Goal: Task Accomplishment & Management: Complete application form

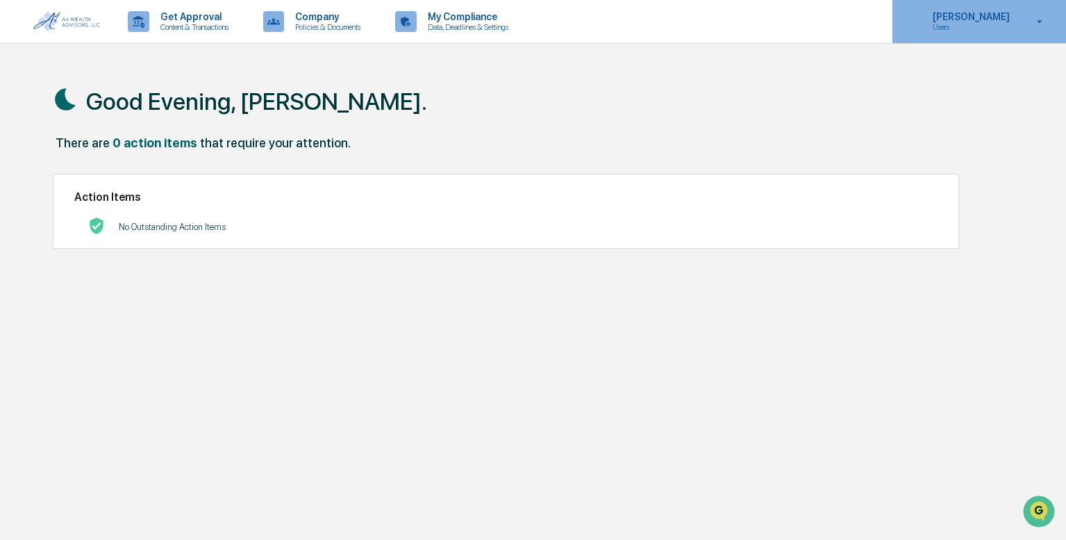
click at [953, 21] on p "[PERSON_NAME]" at bounding box center [968, 16] width 95 height 11
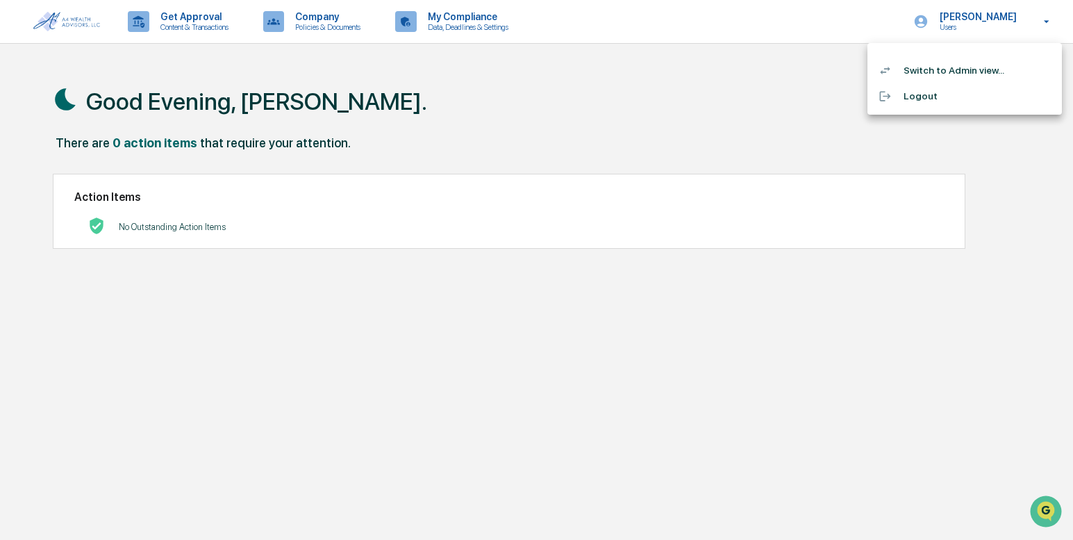
click at [959, 66] on li "Switch to Admin view..." at bounding box center [964, 71] width 194 height 26
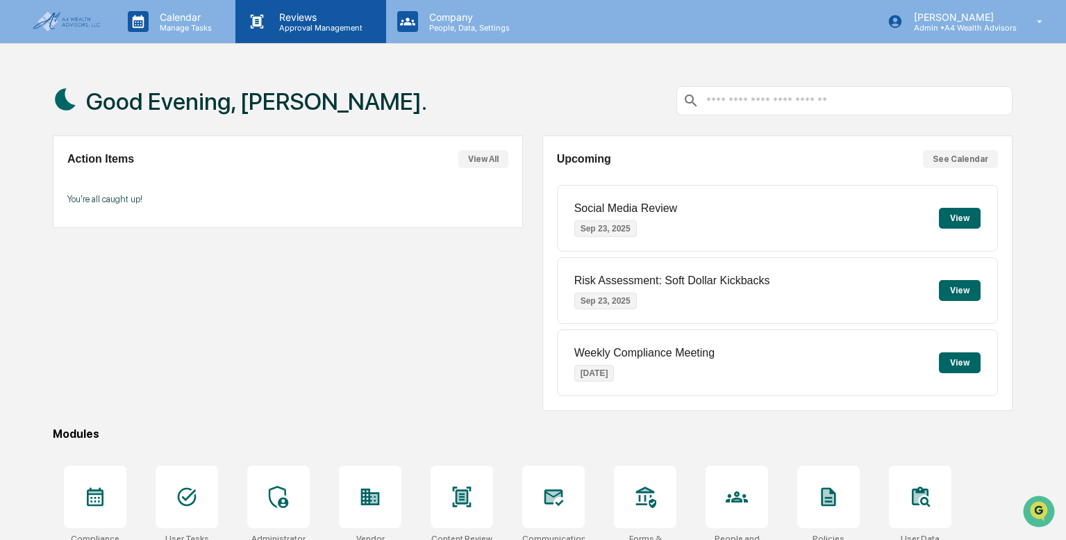
click at [294, 23] on p "Approval Management" at bounding box center [318, 28] width 101 height 10
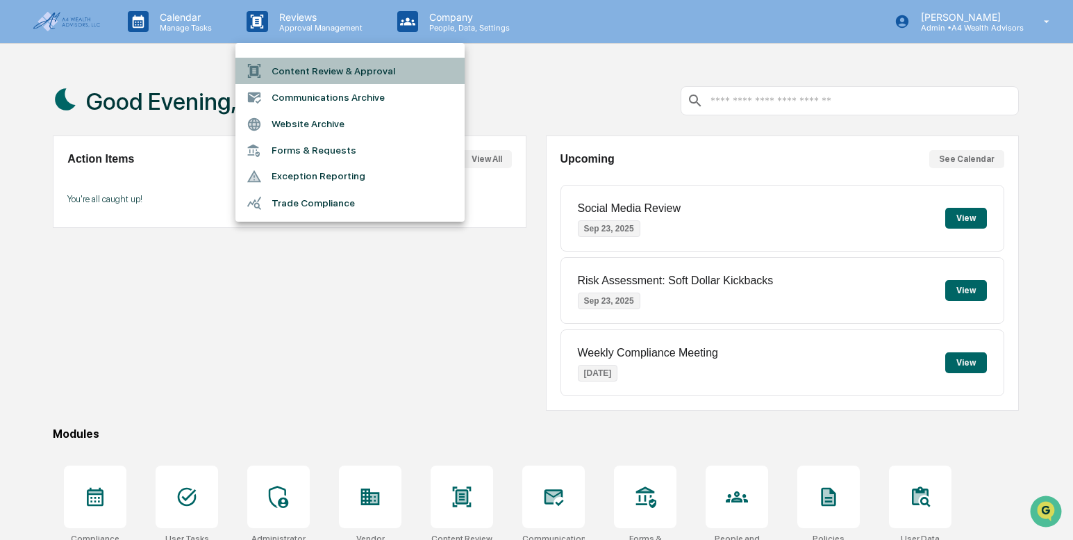
click at [315, 69] on li "Content Review & Approval" at bounding box center [349, 71] width 229 height 26
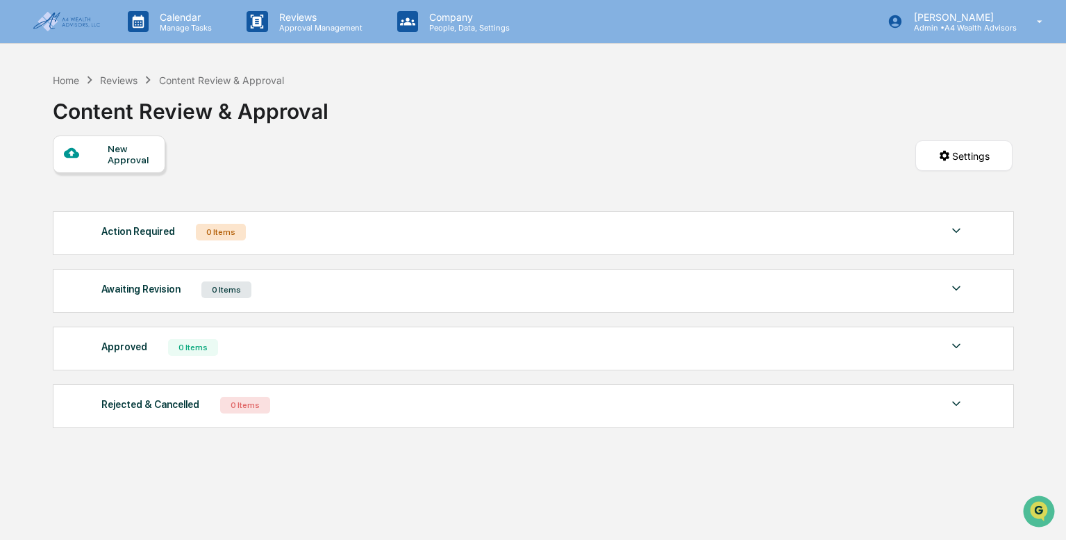
click at [126, 153] on div "New Approval" at bounding box center [131, 154] width 47 height 22
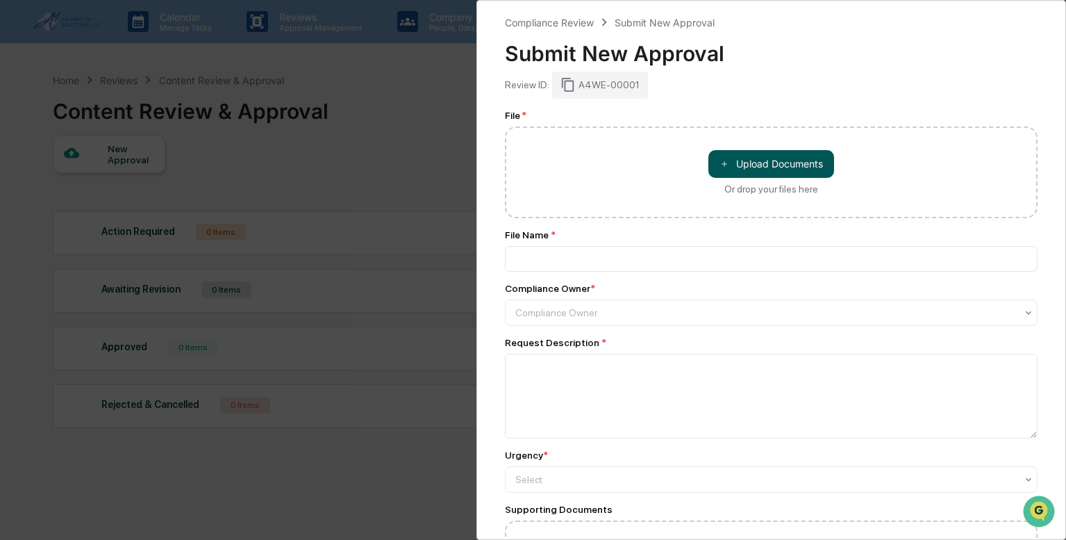
click at [784, 162] on button "＋ Upload Documents" at bounding box center [771, 164] width 126 height 28
type input "**********"
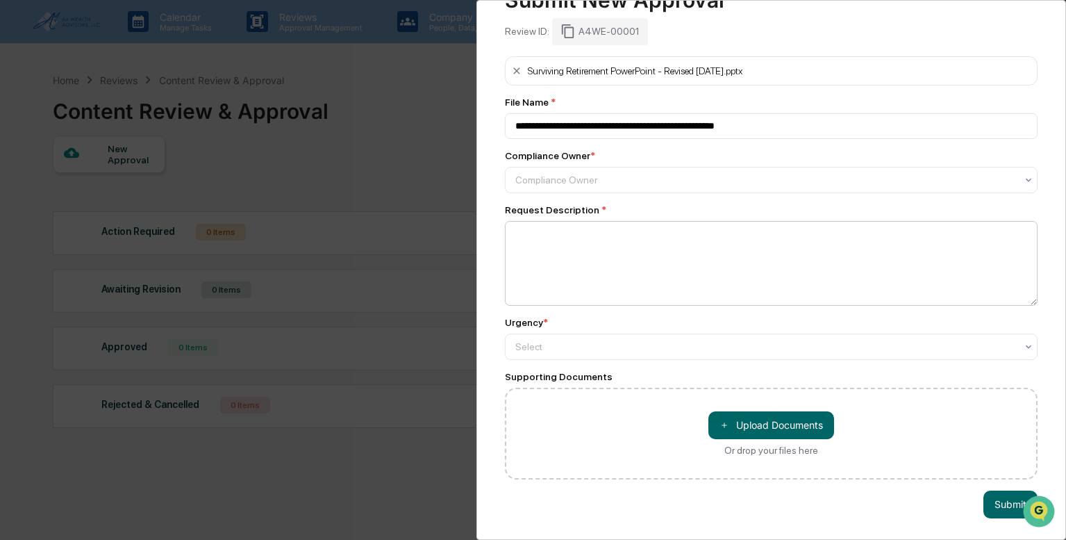
scroll to position [61, 0]
click at [633, 265] on textarea at bounding box center [771, 263] width 533 height 85
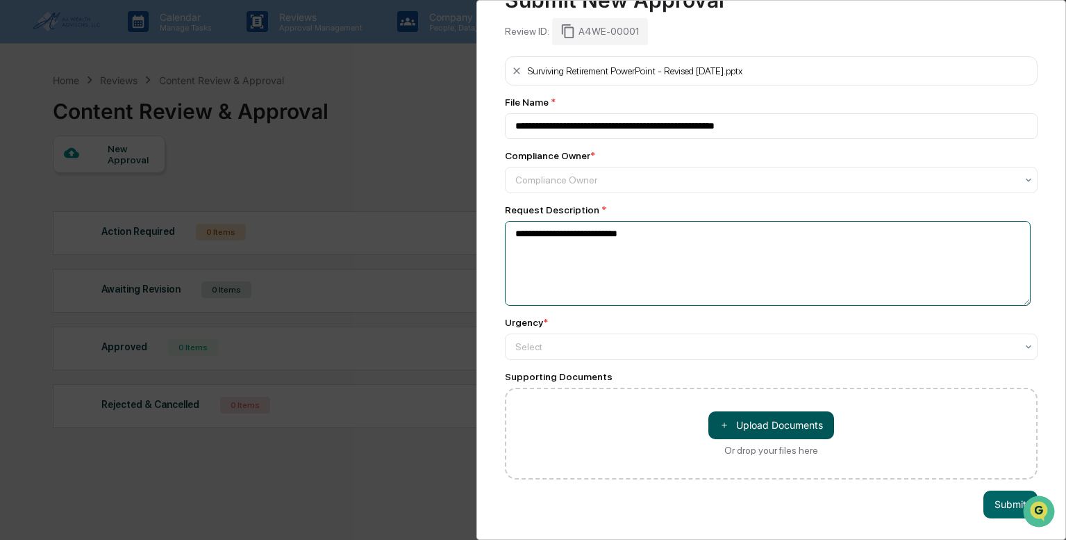
type textarea "**********"
click at [762, 414] on button "＋ Upload Documents" at bounding box center [771, 425] width 126 height 28
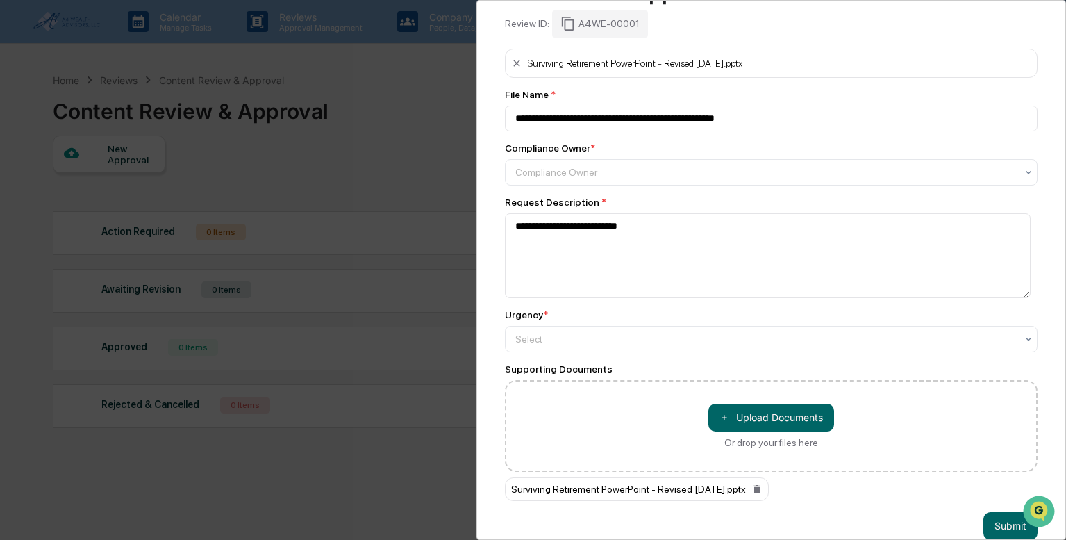
scroll to position [90, 0]
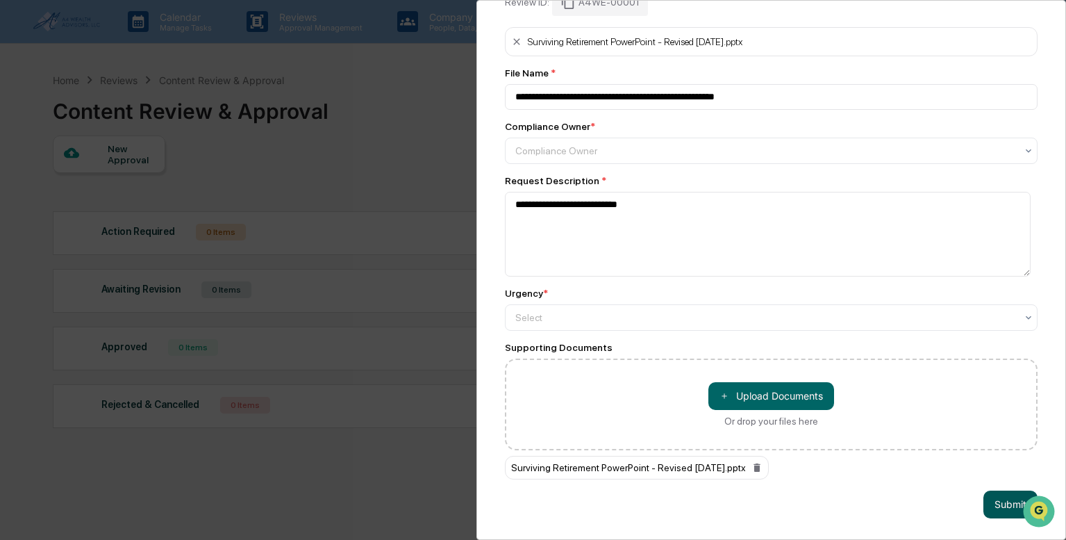
click at [987, 498] on button "Submit" at bounding box center [1010, 504] width 54 height 28
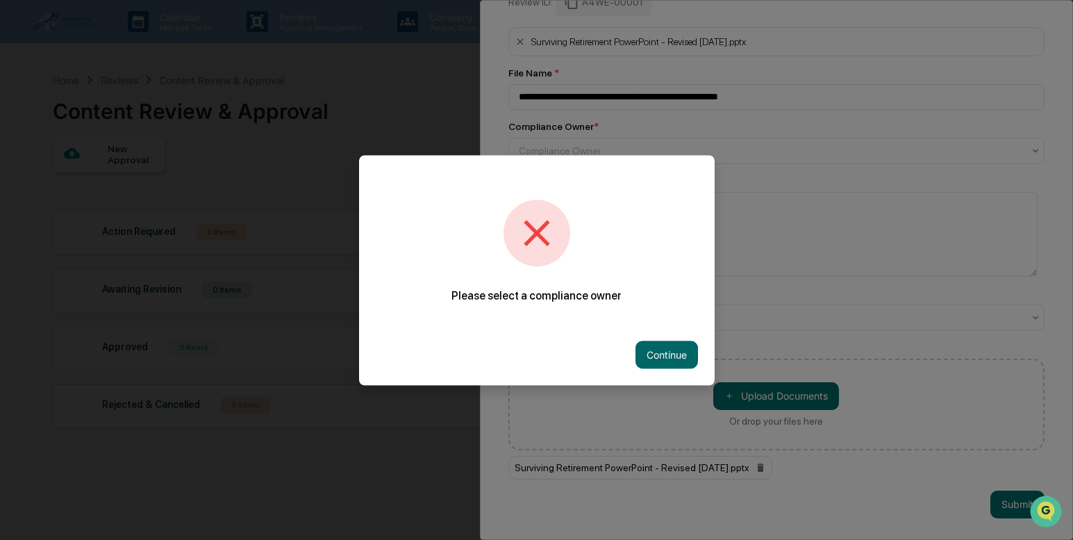
click at [664, 362] on button "Continue" at bounding box center [666, 354] width 62 height 28
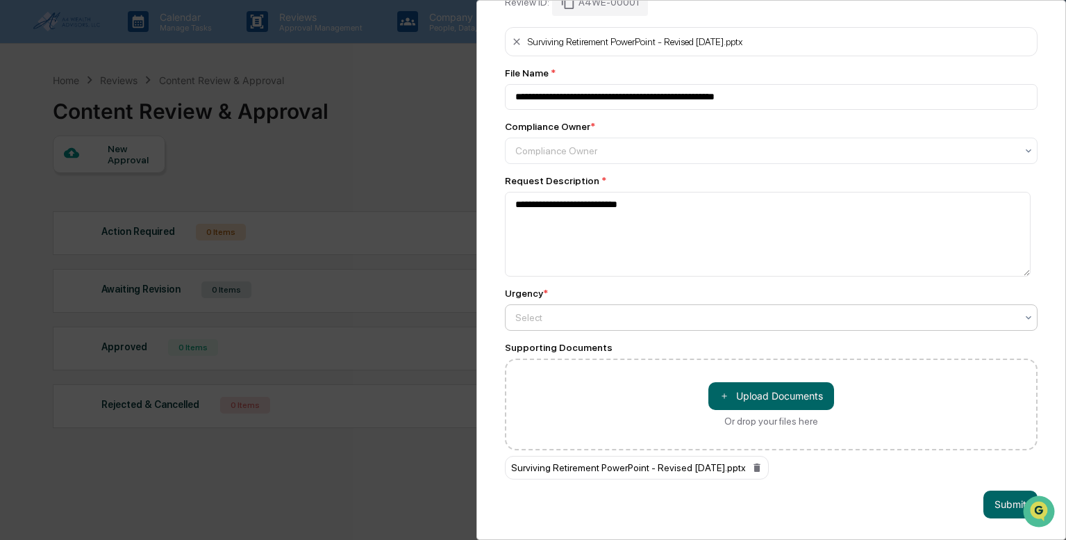
click at [596, 314] on div at bounding box center [765, 317] width 501 height 14
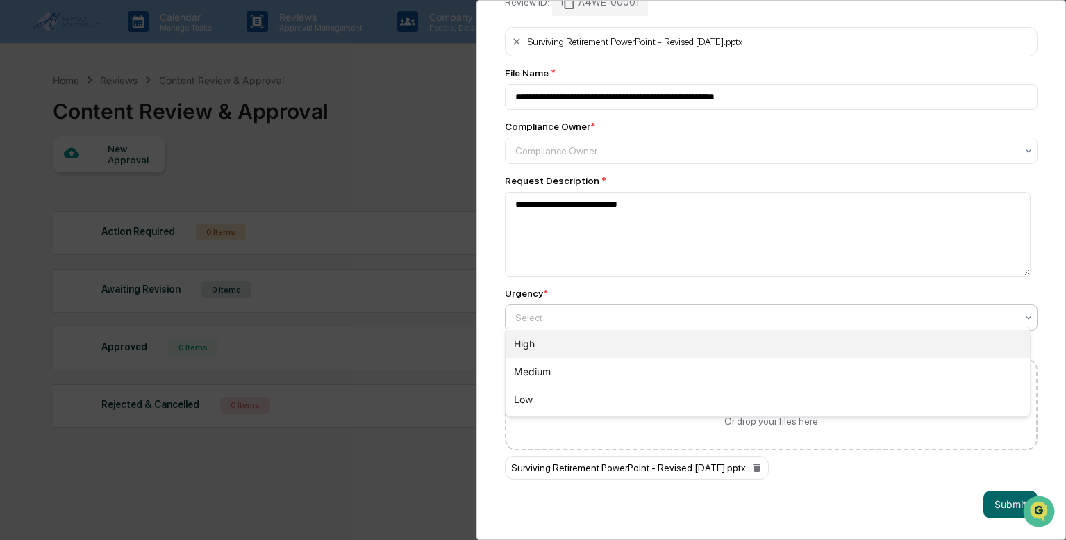
click at [553, 343] on div "High" at bounding box center [767, 344] width 525 height 28
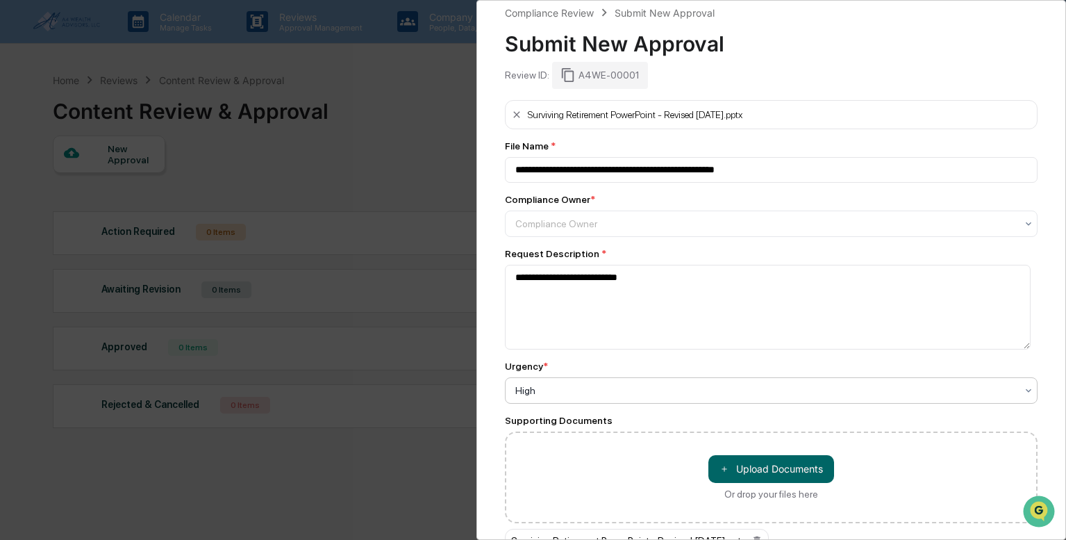
scroll to position [0, 0]
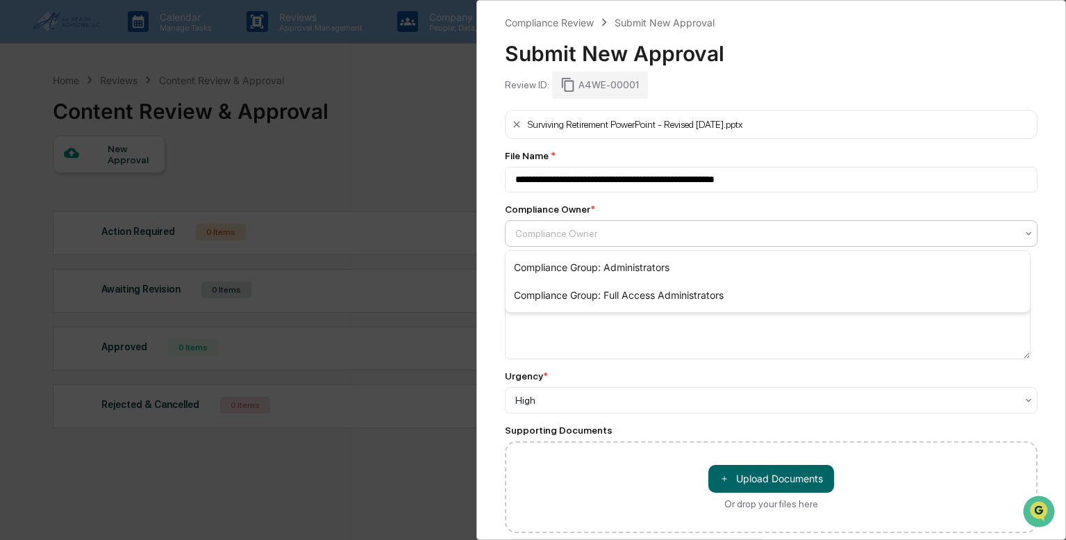
click at [614, 237] on div at bounding box center [765, 233] width 501 height 14
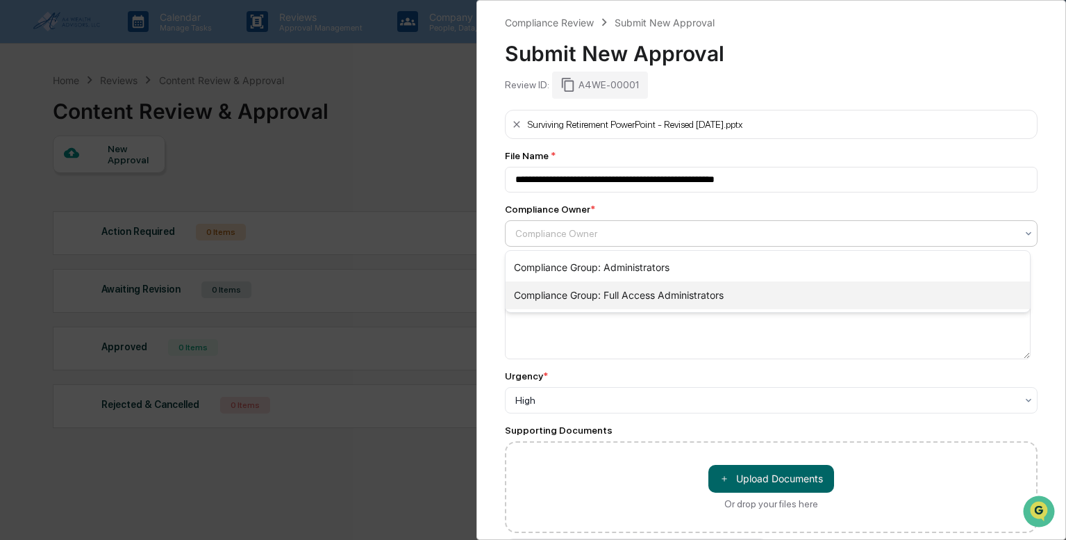
click at [598, 294] on div "Compliance Group: Full Access Administrators" at bounding box center [767, 295] width 525 height 28
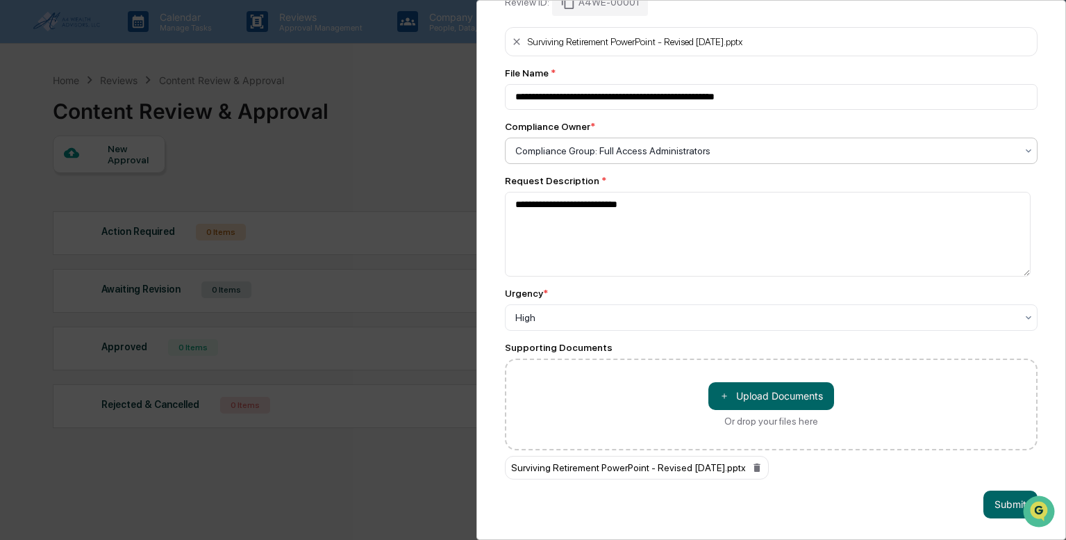
scroll to position [90, 0]
click at [1000, 500] on button "Submit" at bounding box center [1010, 504] width 54 height 28
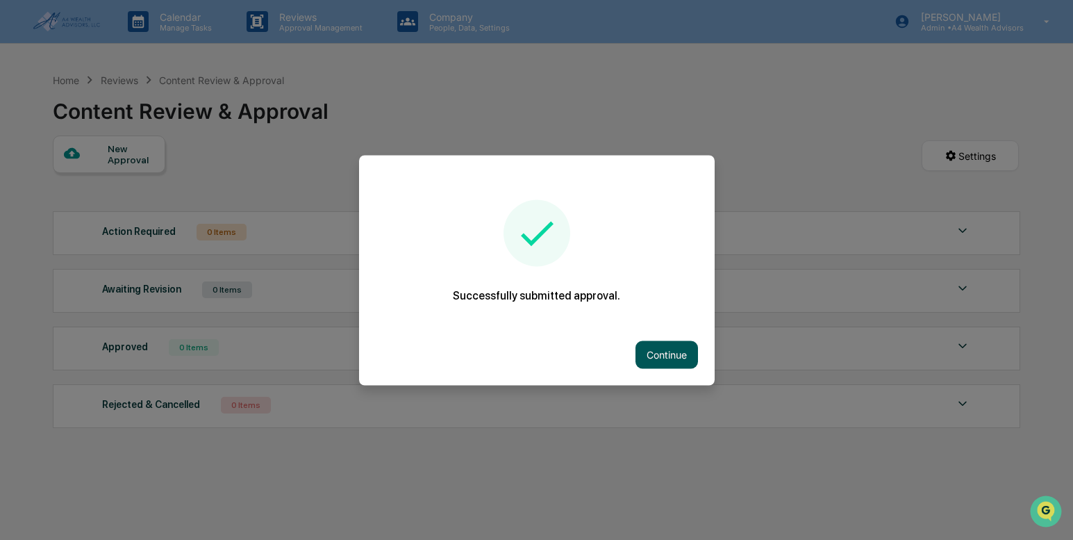
click at [648, 361] on button "Continue" at bounding box center [666, 354] width 62 height 28
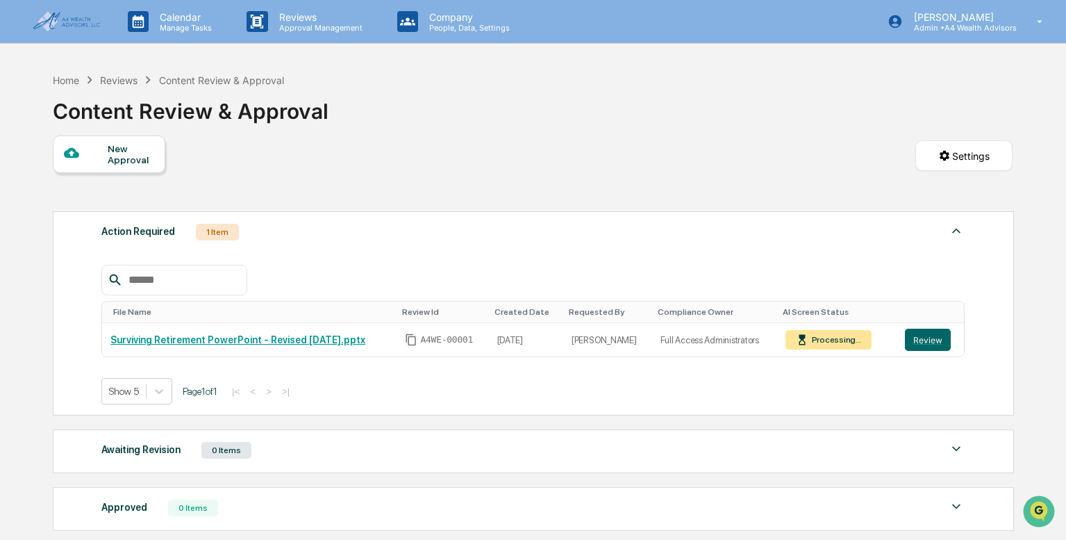
click at [416, 113] on div "Home Reviews Content Review & Approval Content Review & Approval" at bounding box center [533, 100] width 960 height 69
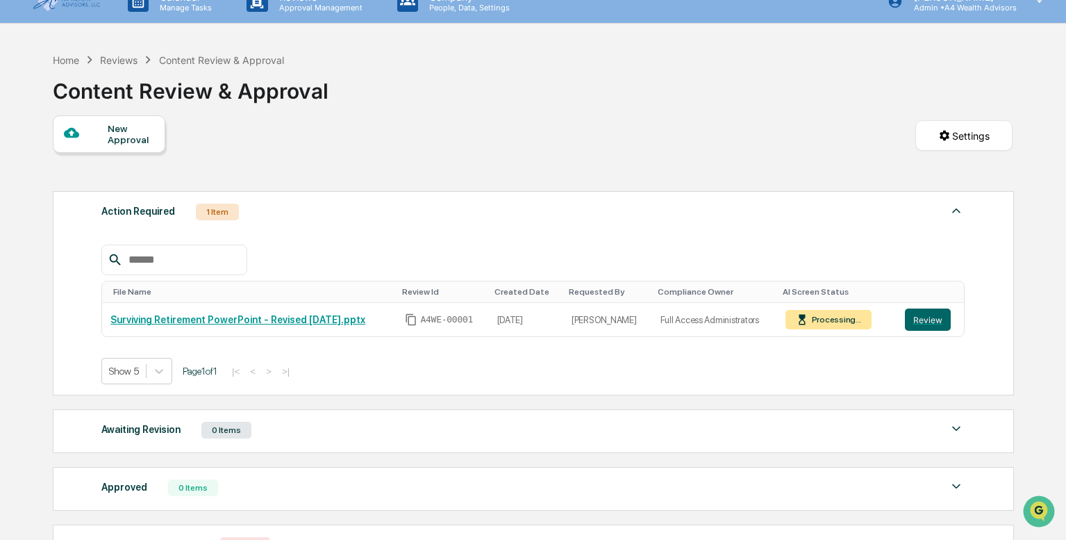
scroll to position [0, 0]
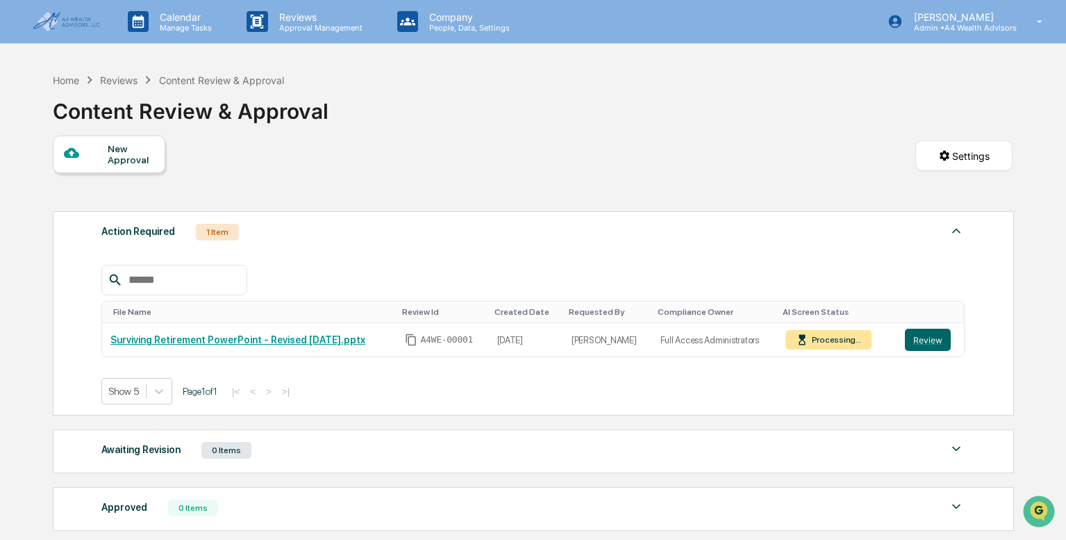
drag, startPoint x: 926, startPoint y: 336, endPoint x: 786, endPoint y: 290, distance: 146.9
click at [926, 337] on button "Review" at bounding box center [928, 339] width 46 height 22
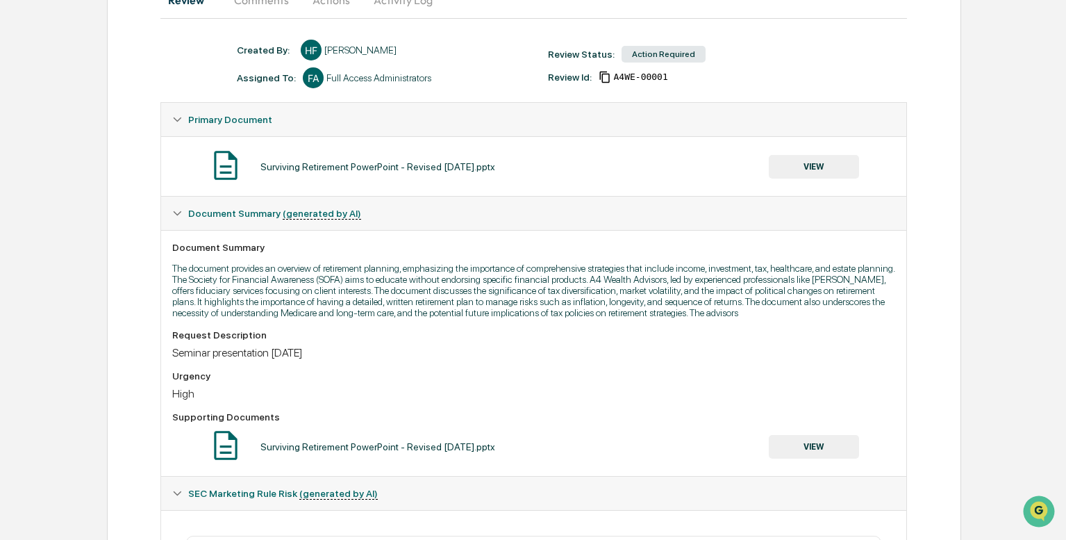
scroll to position [162, 0]
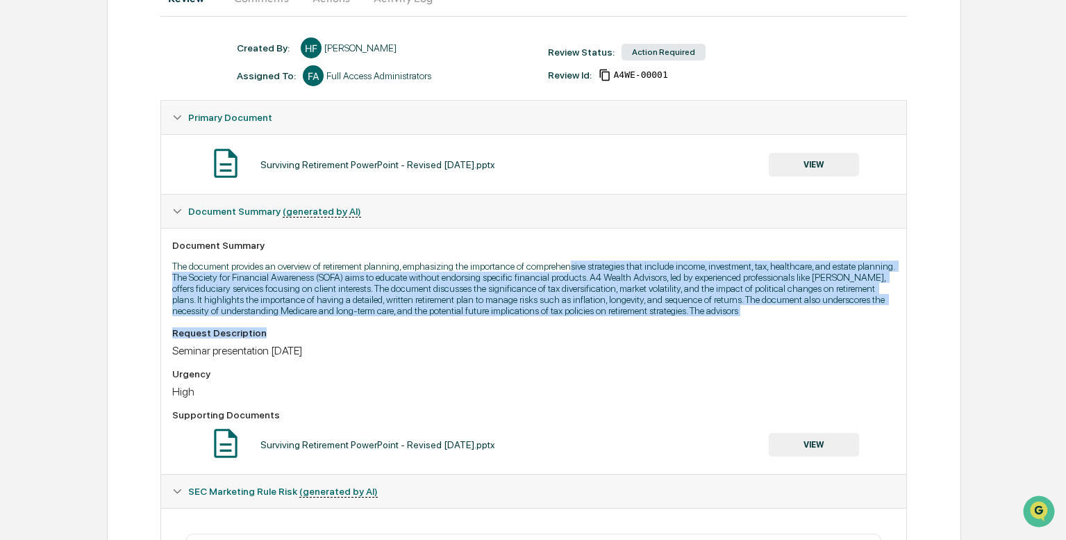
drag, startPoint x: 578, startPoint y: 262, endPoint x: 854, endPoint y: 323, distance: 282.2
click at [854, 323] on div "Document Summary The document provides an overview of retirement planning, emph…" at bounding box center [533, 351] width 745 height 246
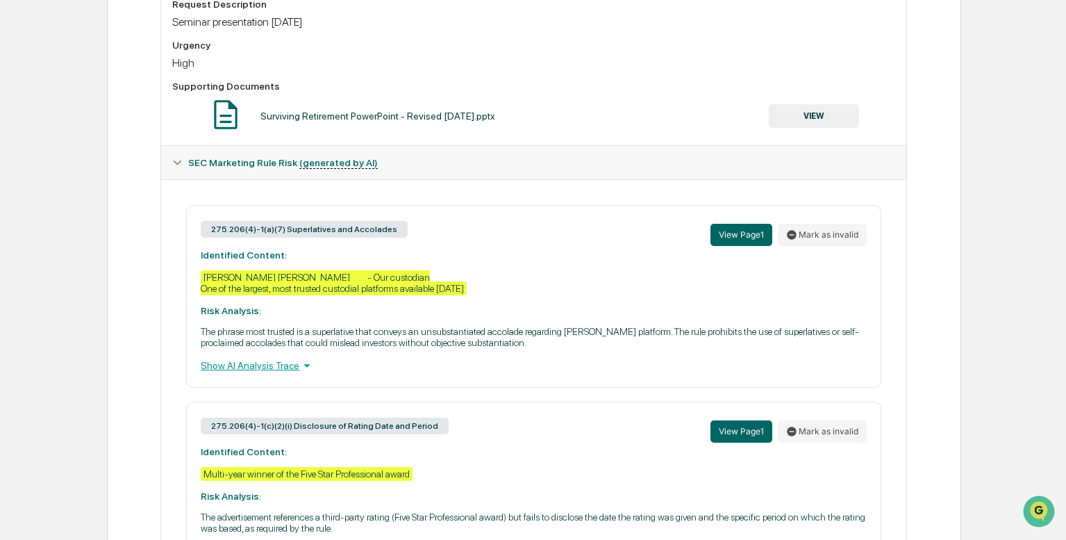
scroll to position [509, 0]
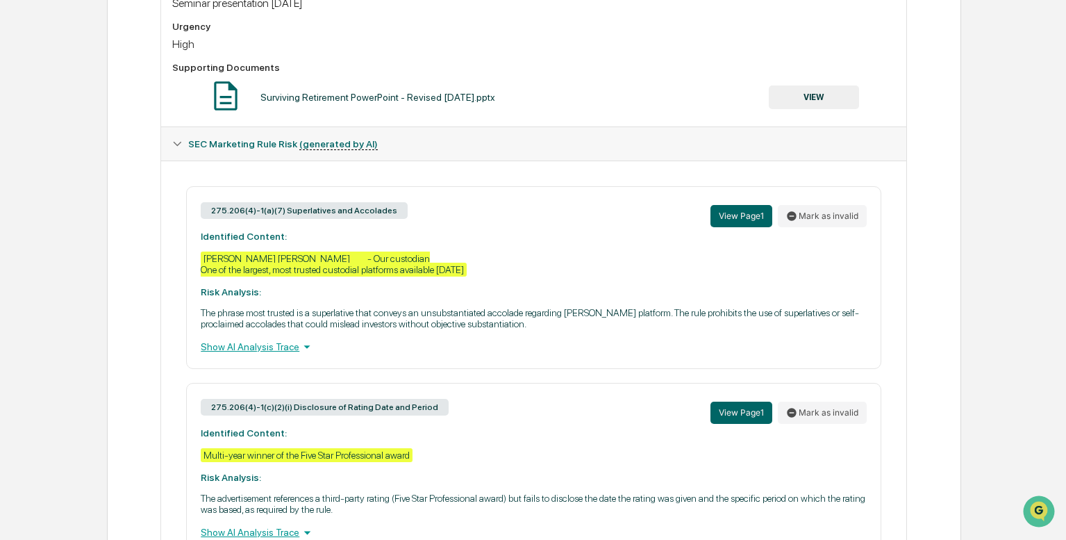
drag, startPoint x: 242, startPoint y: 310, endPoint x: 567, endPoint y: 328, distance: 324.7
click at [567, 328] on p "The phrase most trusted is a superlative that conveys an unsubstantiated accola…" at bounding box center [534, 318] width 666 height 22
click at [267, 342] on div "Show AI Analysis Trace" at bounding box center [534, 346] width 666 height 15
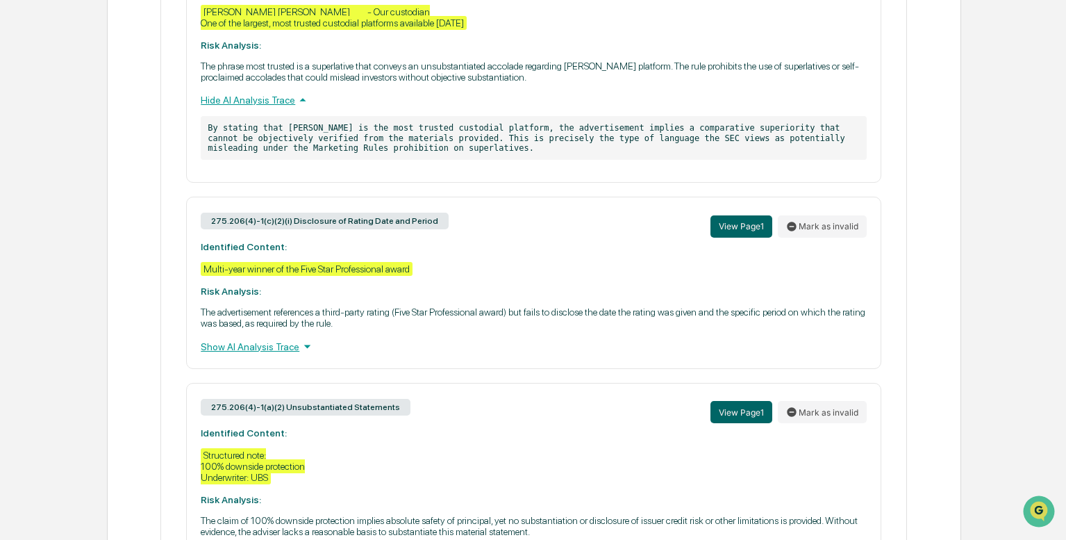
scroll to position [764, 0]
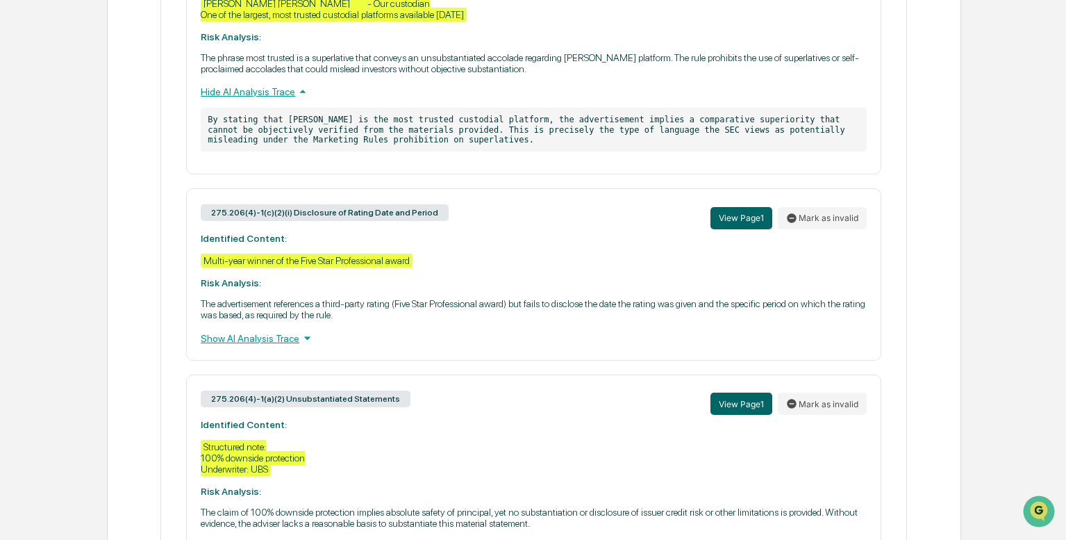
drag, startPoint x: 365, startPoint y: 310, endPoint x: 399, endPoint y: 313, distance: 34.2
click at [399, 313] on p "The advertisement references a third-party rating (Five Star Professional award…" at bounding box center [534, 309] width 666 height 22
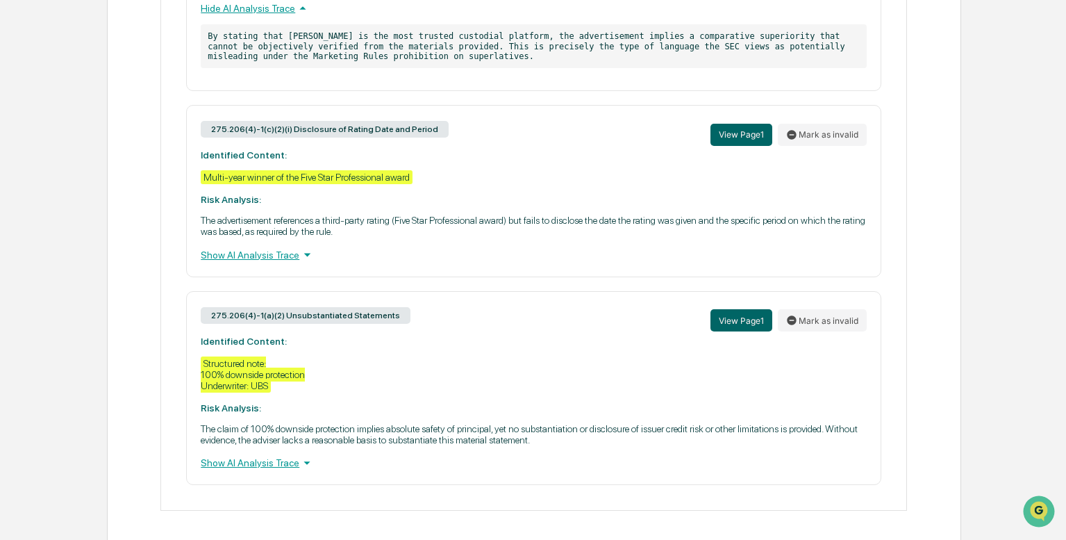
scroll to position [853, 0]
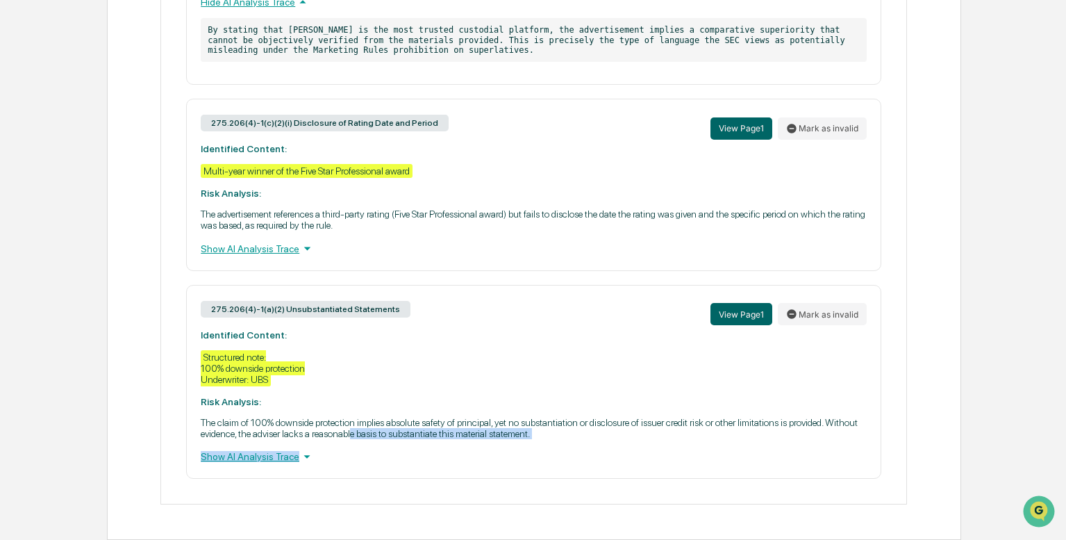
drag, startPoint x: 353, startPoint y: 429, endPoint x: 562, endPoint y: 440, distance: 208.6
click at [562, 440] on div "275.206(4)-1(a)(2) Unsubstantiated Statements View Page 1 Mark as invalid Ident…" at bounding box center [533, 382] width 695 height 194
drag, startPoint x: 514, startPoint y: 299, endPoint x: 485, endPoint y: 309, distance: 31.0
click at [514, 299] on div "275.206(4)-1(a)(2) Unsubstantiated Statements View Page 1 Mark as invalid" at bounding box center [534, 314] width 666 height 30
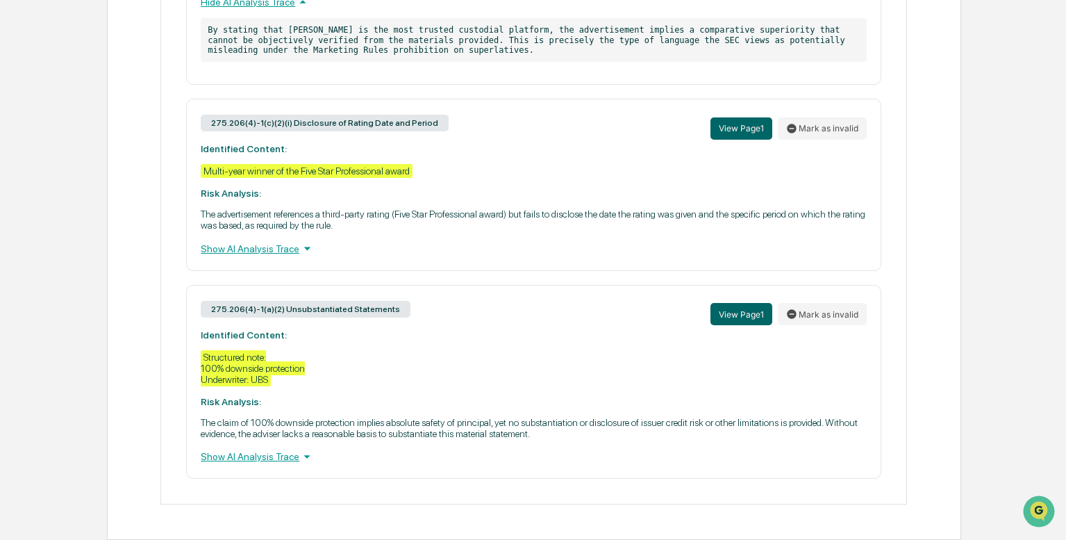
click at [269, 460] on div "Show AI Analysis Trace" at bounding box center [534, 456] width 666 height 15
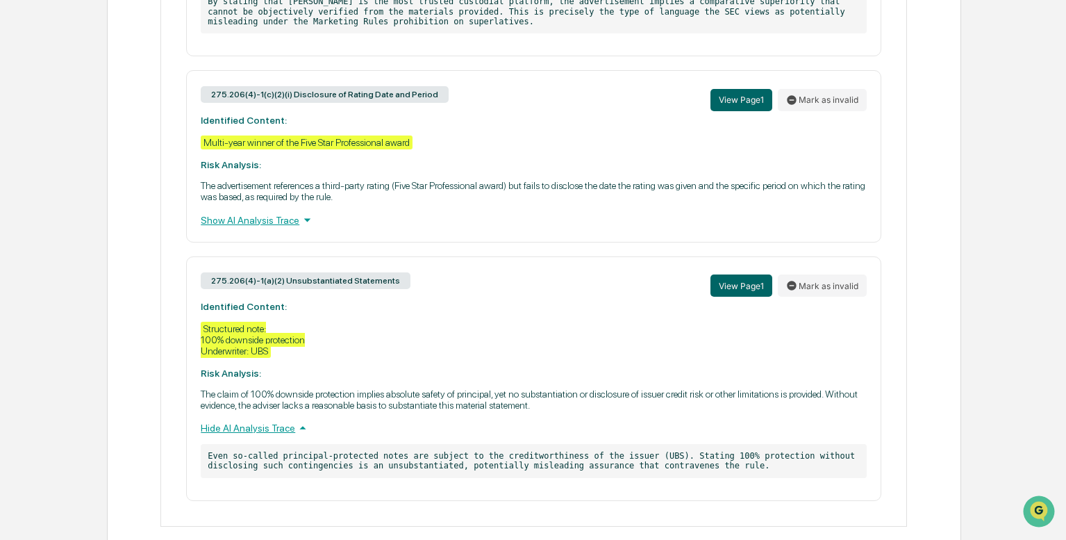
scroll to position [904, 0]
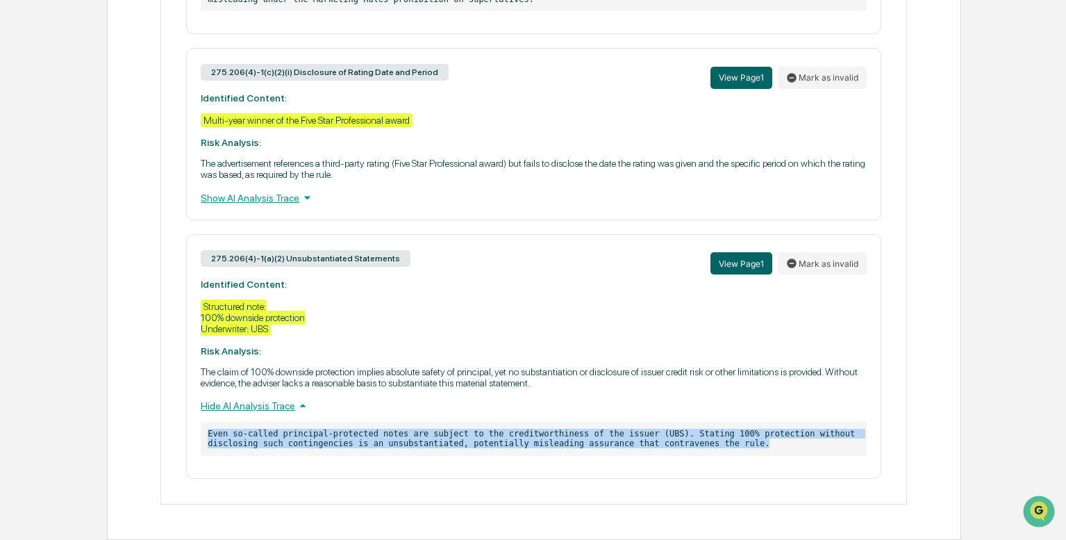
drag, startPoint x: 752, startPoint y: 445, endPoint x: 171, endPoint y: 427, distance: 581.4
click at [171, 427] on div "275.206(4)-1(a)(7) Superlatives and Accolades View Page 1 Mark as invalid Ident…" at bounding box center [533, 134] width 745 height 738
drag, startPoint x: 171, startPoint y: 427, endPoint x: 173, endPoint y: 416, distance: 11.3
click at [173, 416] on div "275.206(4)-1(a)(7) Superlatives and Accolades View Page 1 Mark as invalid Ident…" at bounding box center [533, 134] width 723 height 687
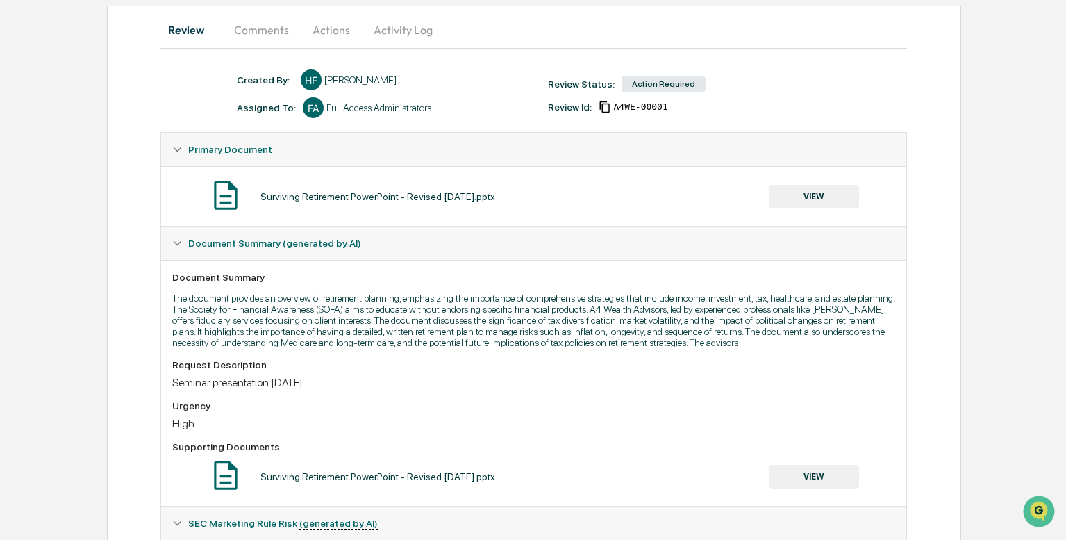
scroll to position [0, 0]
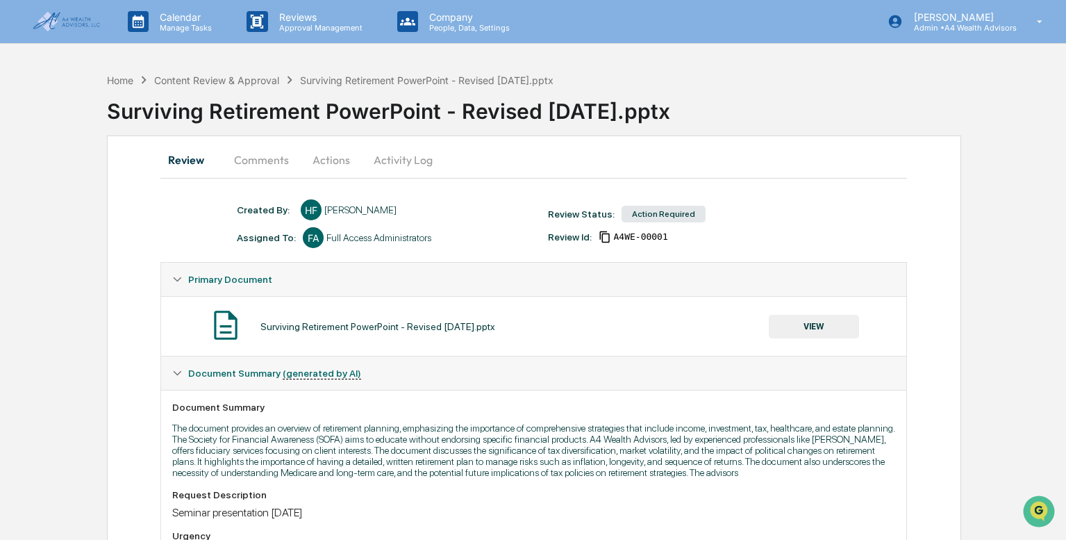
click at [74, 22] on img at bounding box center [66, 21] width 67 height 19
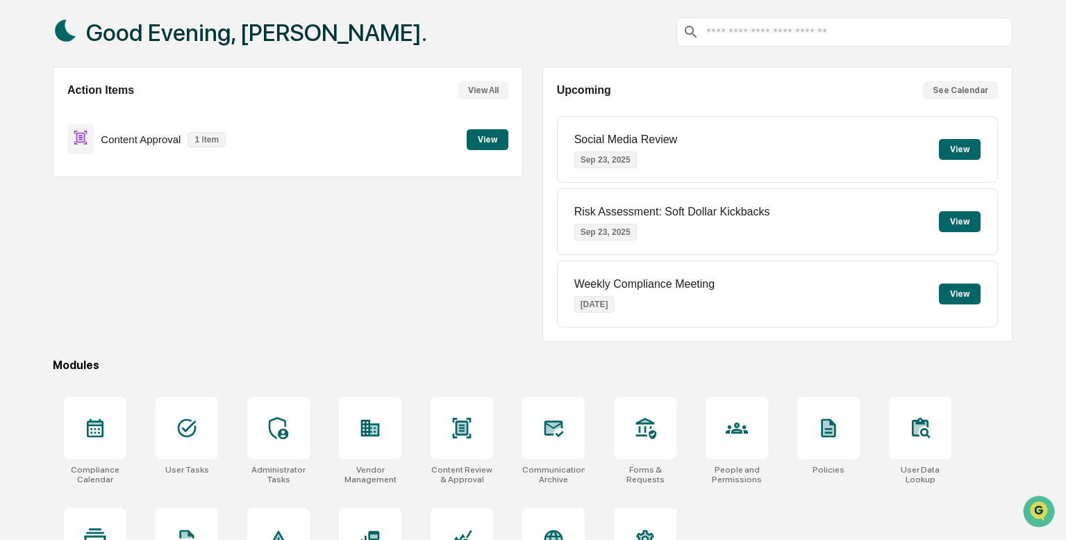
scroll to position [133, 0]
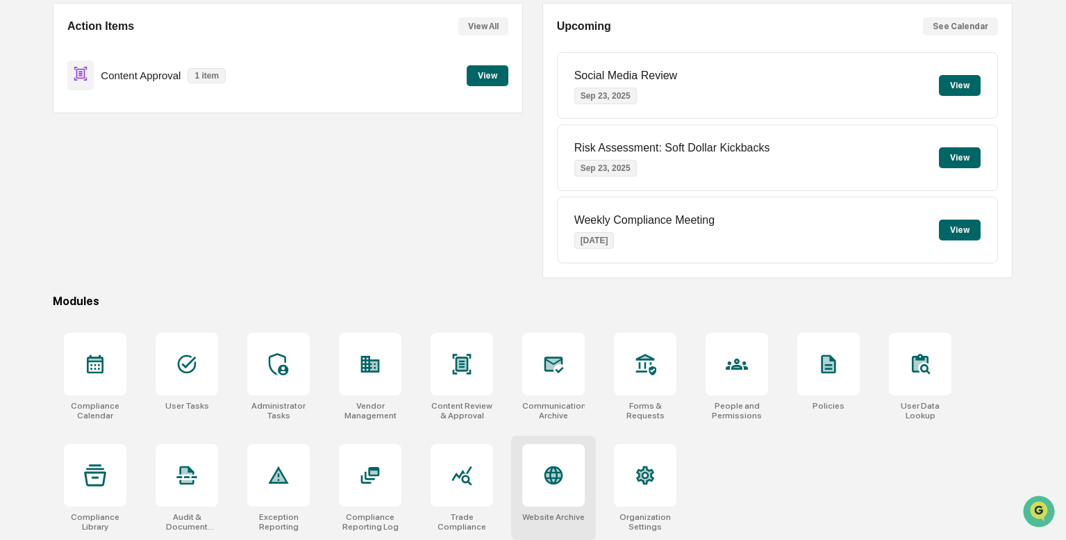
click at [576, 473] on div at bounding box center [553, 475] width 62 height 62
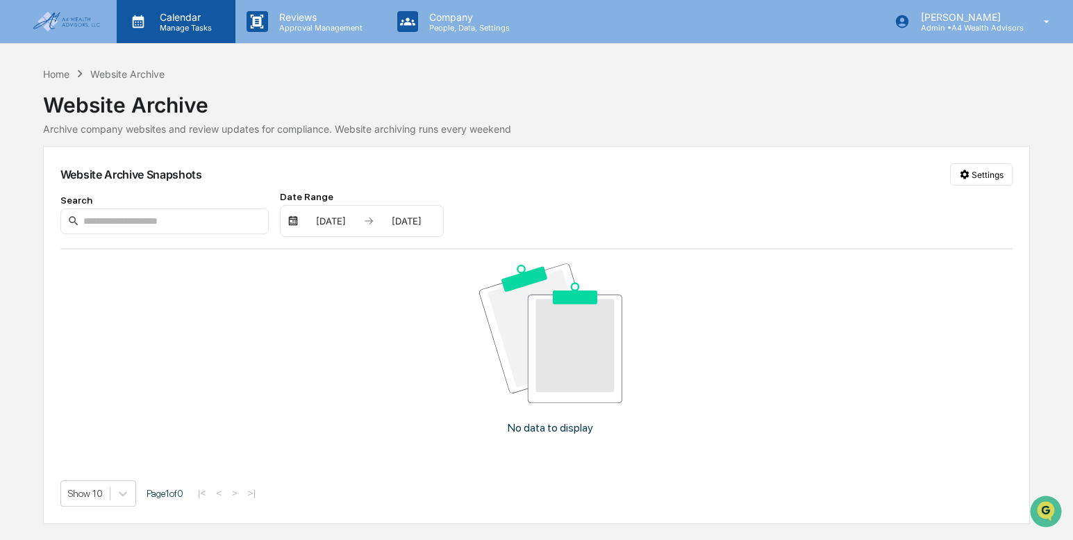
click at [178, 22] on p "Calendar" at bounding box center [184, 17] width 70 height 12
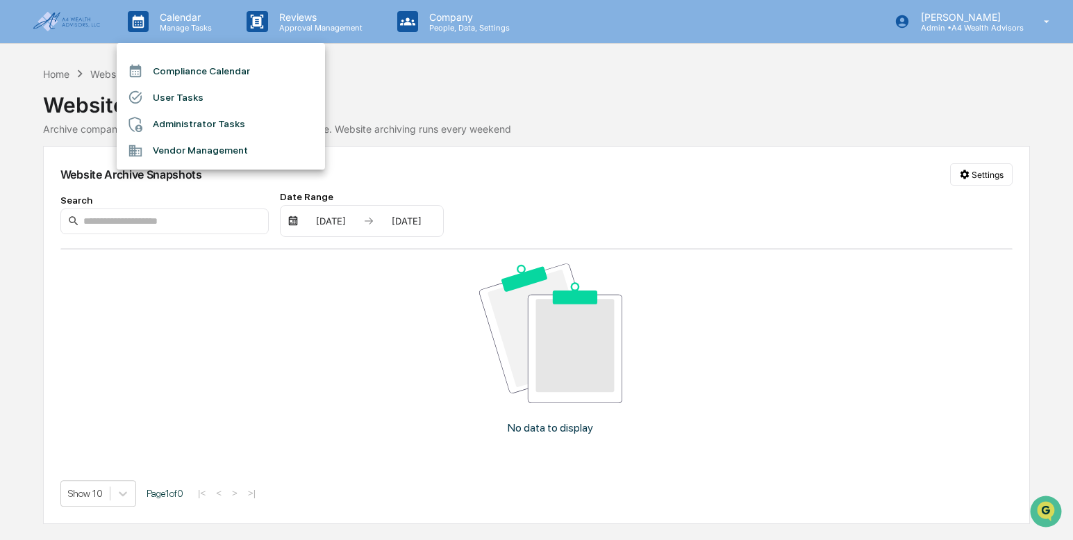
click at [292, 31] on div at bounding box center [536, 270] width 1073 height 540
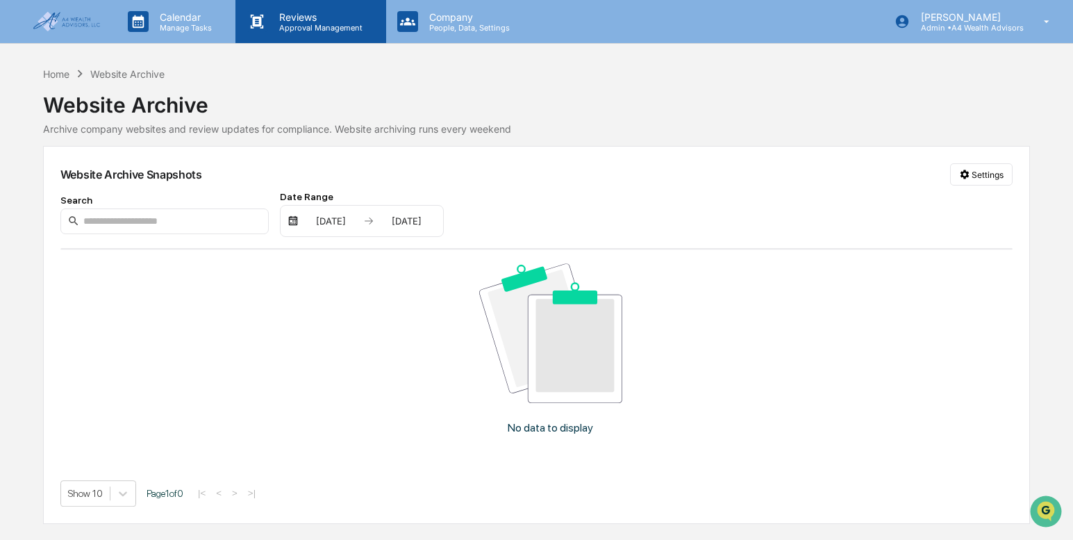
click at [312, 23] on p "Approval Management" at bounding box center [318, 28] width 101 height 10
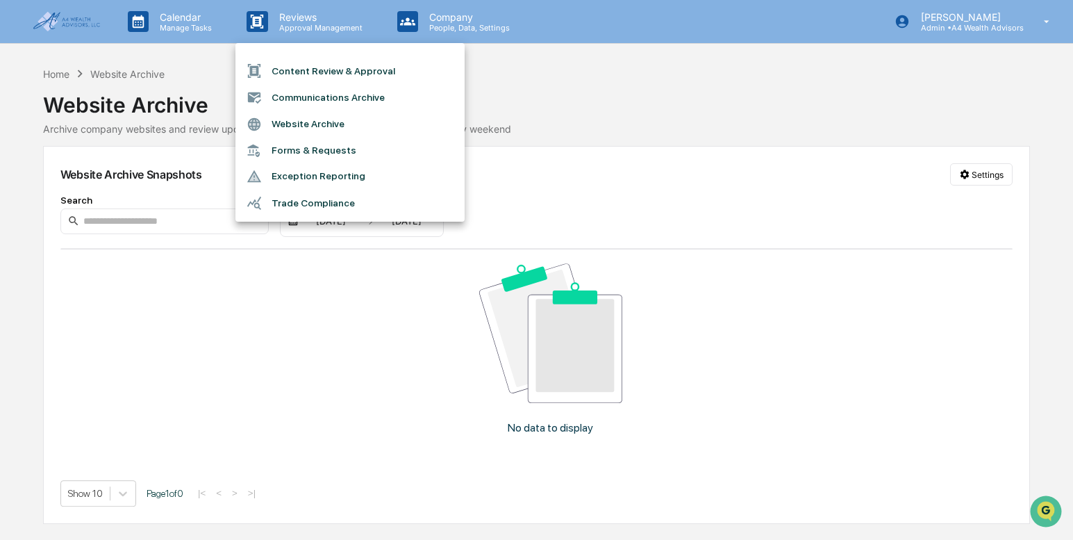
click at [310, 126] on li "Website Archive" at bounding box center [349, 124] width 229 height 26
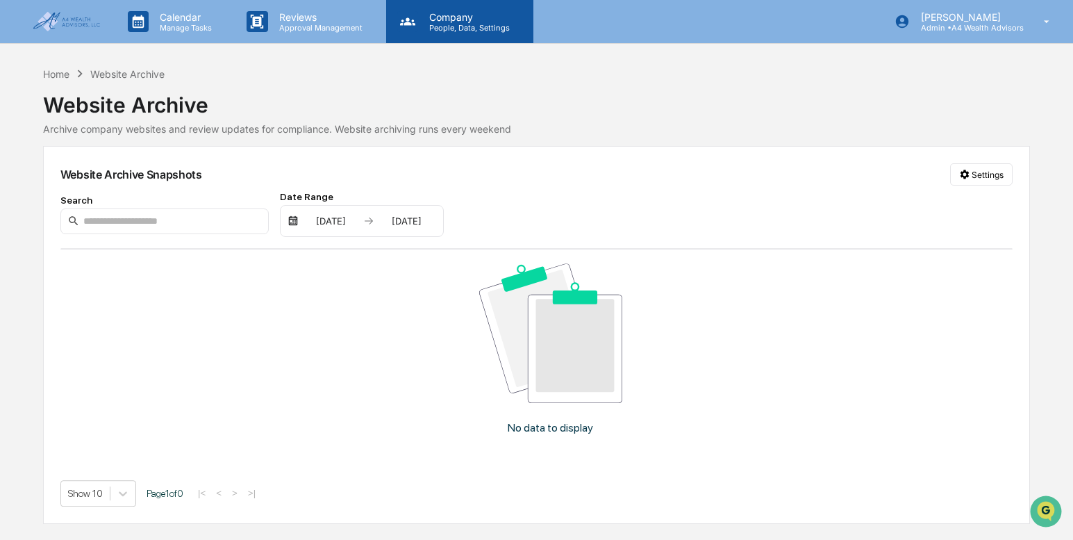
click at [415, 22] on icon at bounding box center [407, 21] width 21 height 21
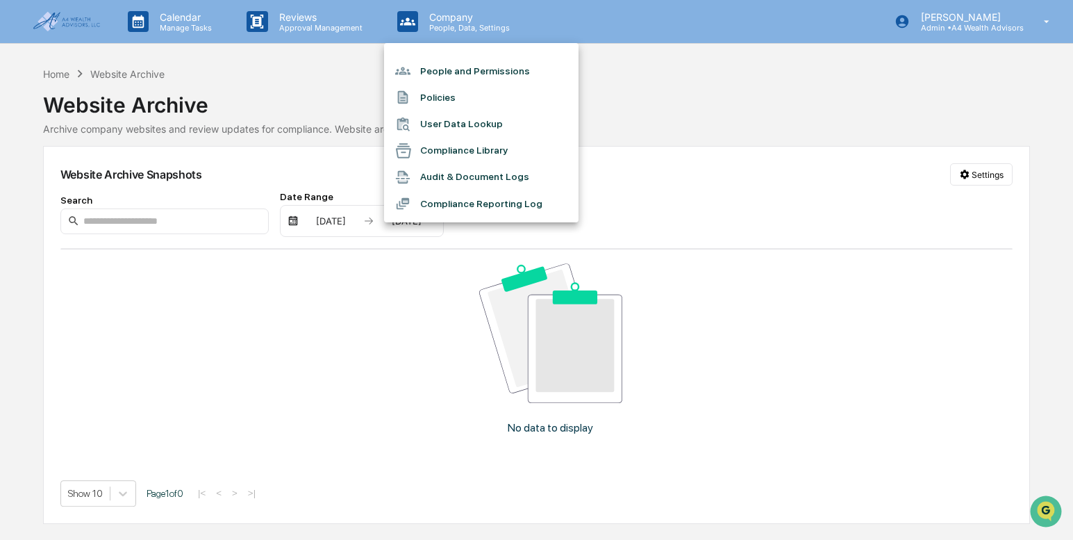
click at [344, 29] on div at bounding box center [536, 270] width 1073 height 540
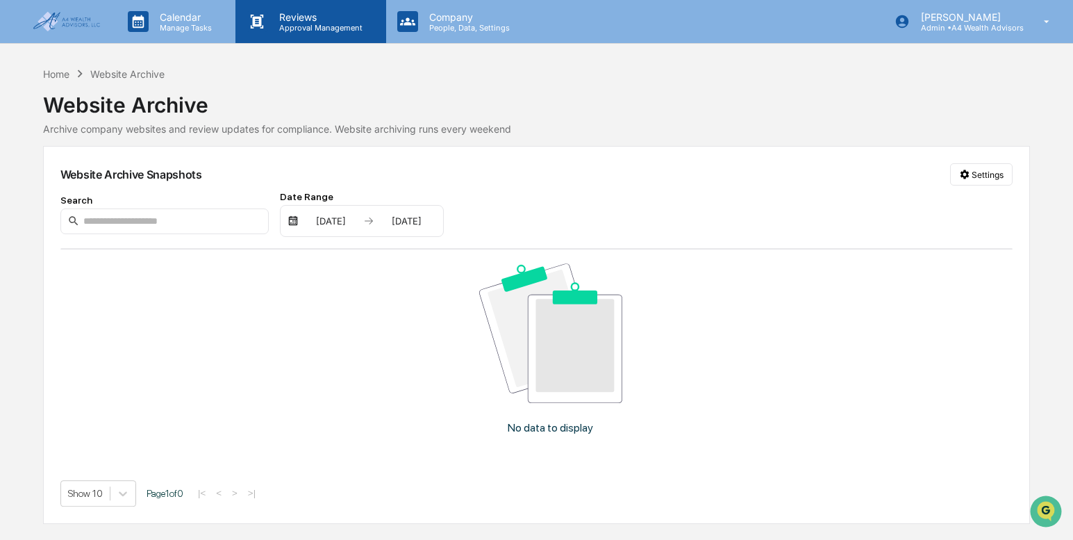
click at [287, 24] on p "Approval Management" at bounding box center [318, 28] width 101 height 10
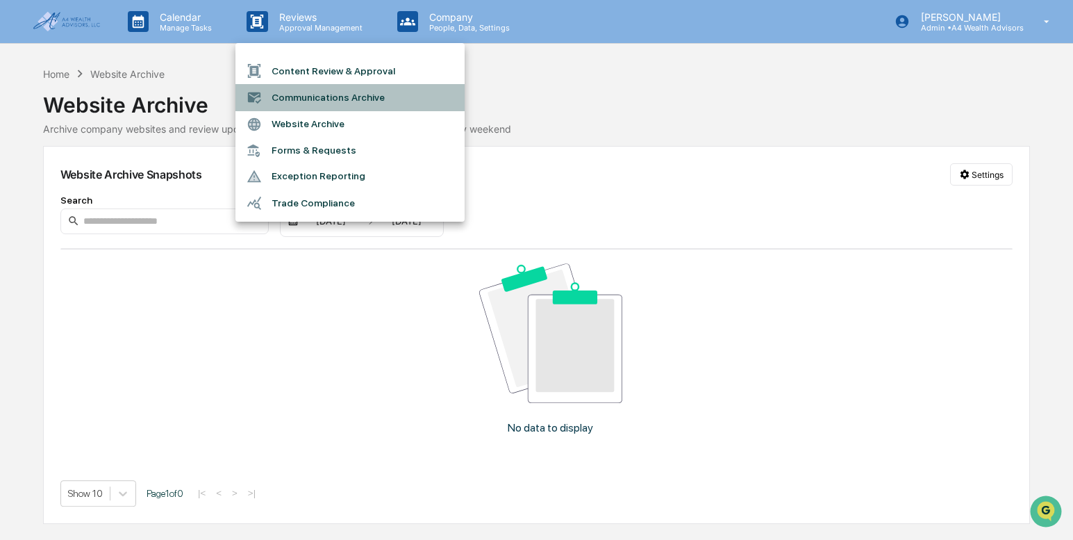
click at [321, 102] on li "Communications Archive" at bounding box center [349, 97] width 229 height 26
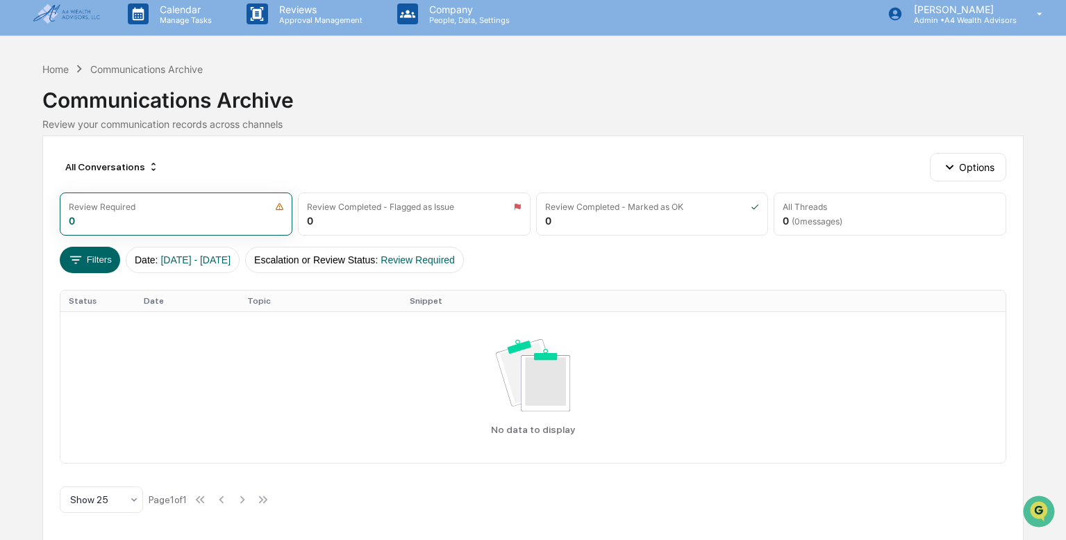
scroll to position [10, 0]
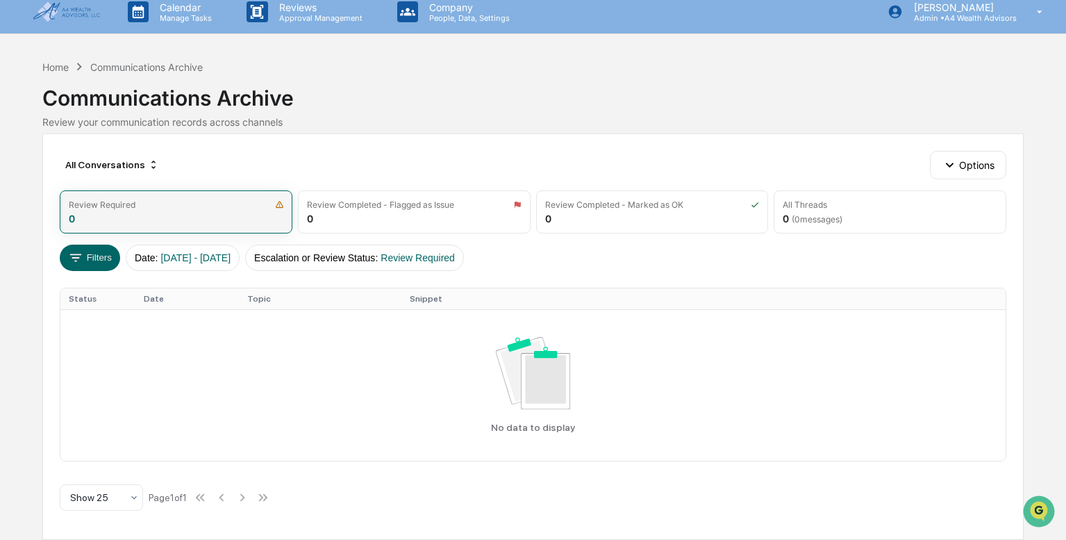
click at [258, 215] on div "Review Required 0" at bounding box center [176, 211] width 233 height 43
click at [428, 112] on div "Communications Archive Review your communication records across channels" at bounding box center [532, 100] width 980 height 53
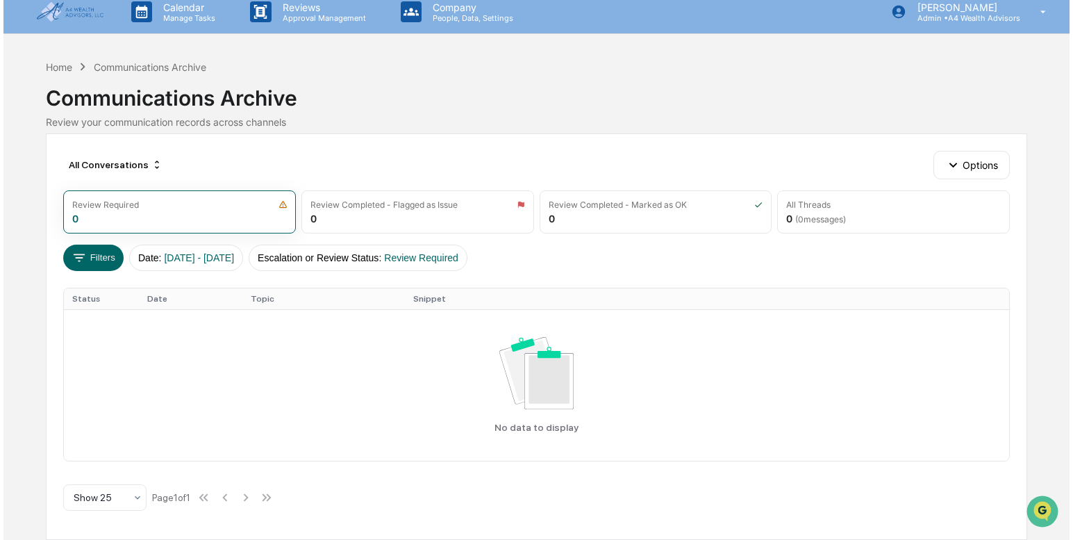
scroll to position [0, 0]
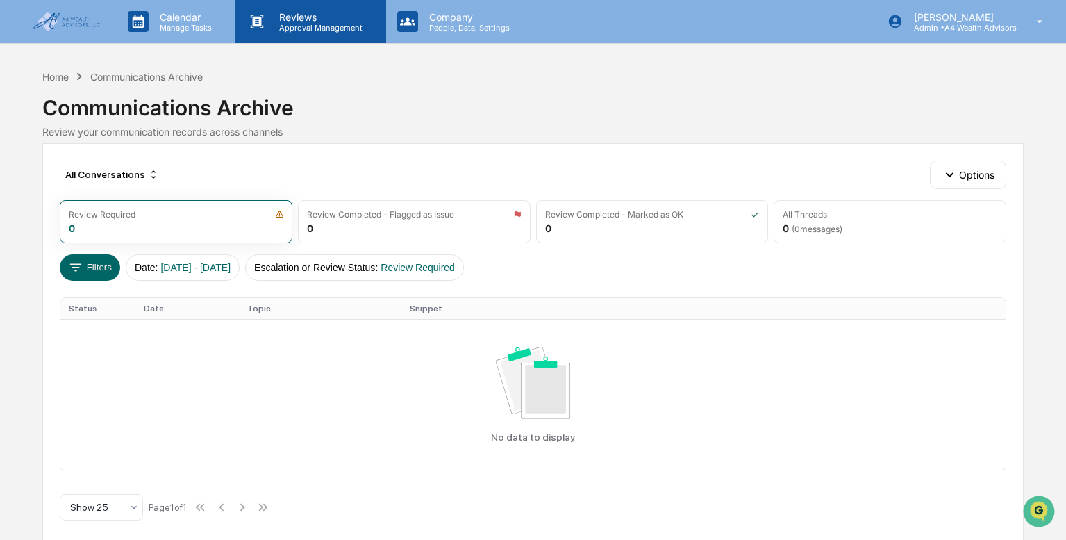
click at [331, 15] on p "Reviews" at bounding box center [318, 17] width 101 height 12
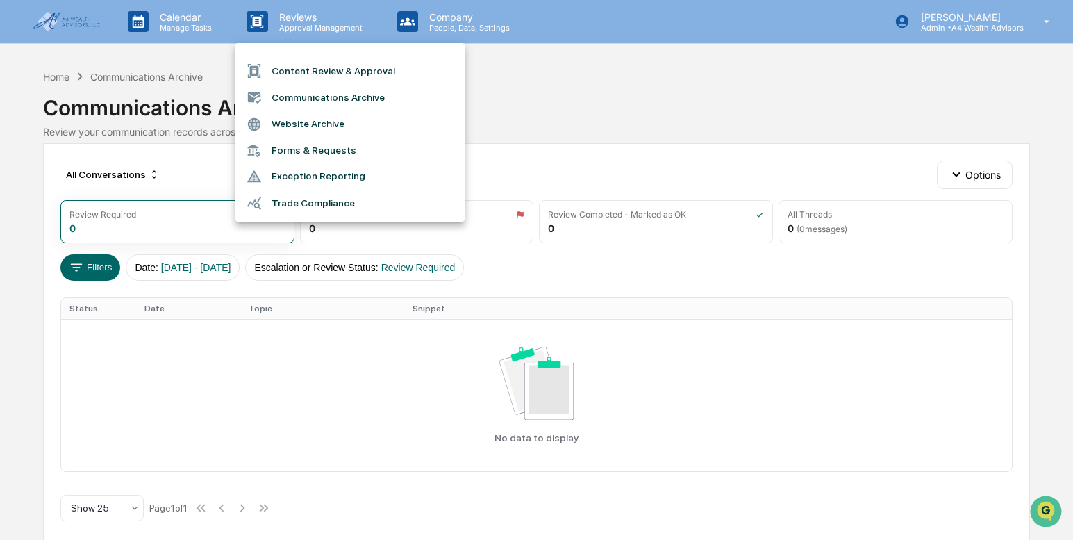
click at [195, 20] on div at bounding box center [536, 270] width 1073 height 540
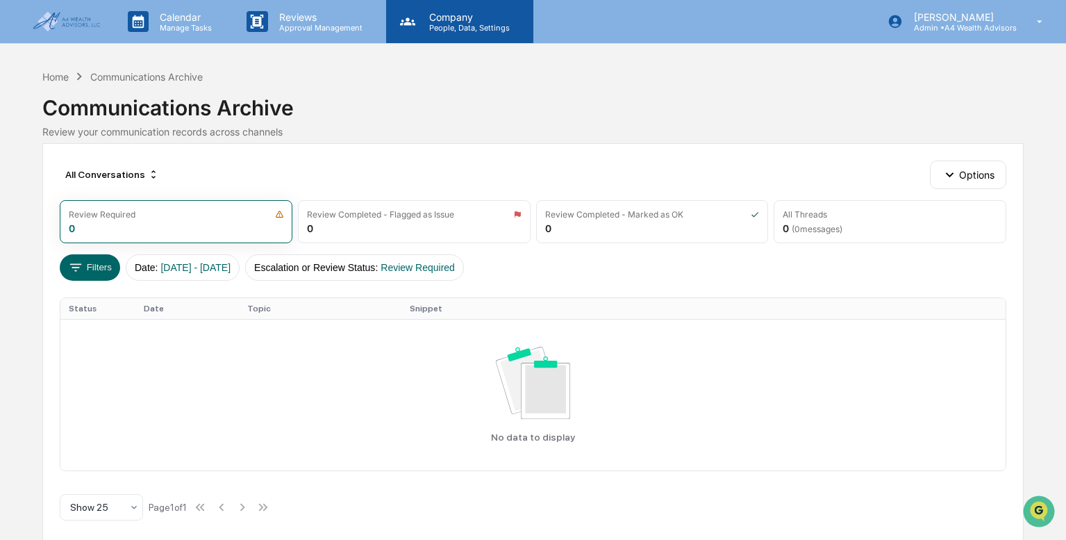
click at [464, 23] on p "People, Data, Settings" at bounding box center [467, 28] width 99 height 10
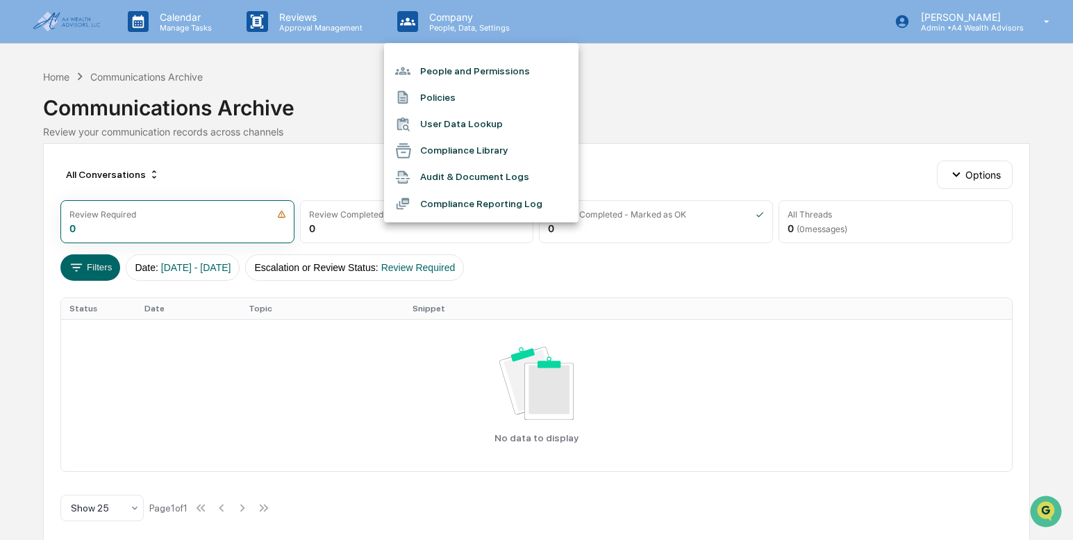
click at [725, 103] on div at bounding box center [536, 270] width 1073 height 540
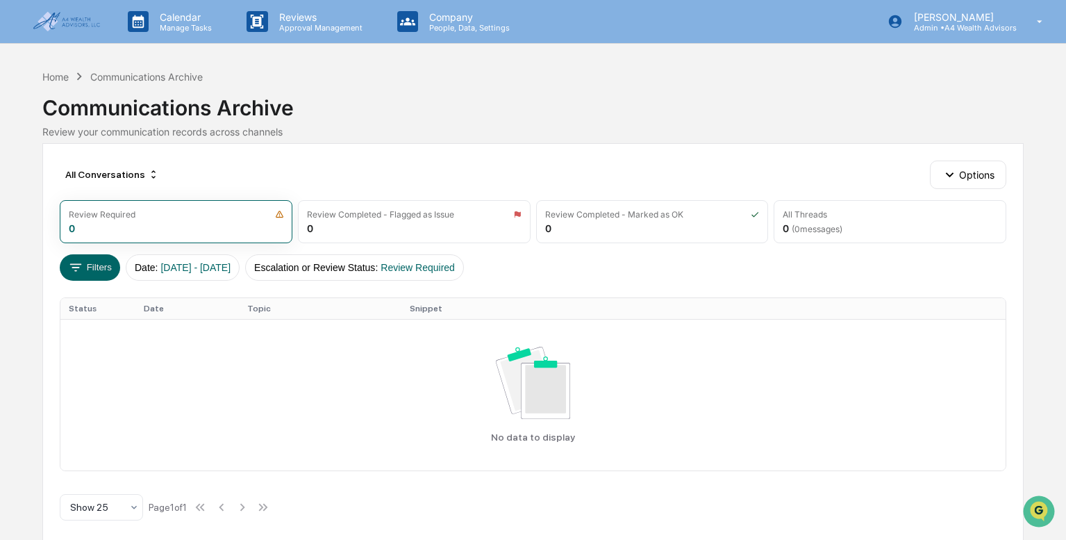
click at [746, 58] on div "Calendar Manage Tasks Reviews Approval Management Company People, Data, Setting…" at bounding box center [533, 274] width 1066 height 549
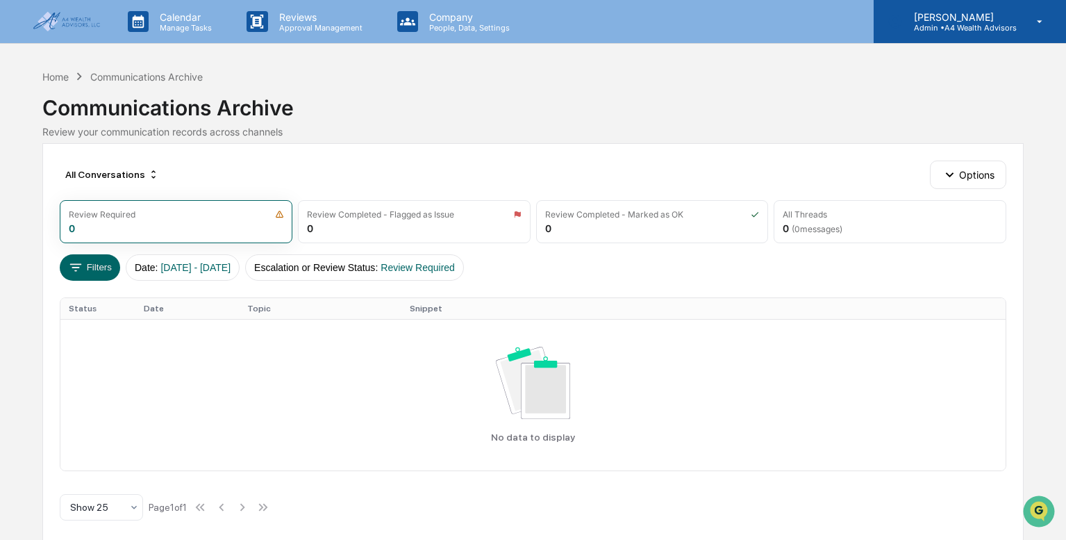
click at [960, 30] on p "Admin • A4 Wealth Advisors" at bounding box center [960, 28] width 114 height 10
